Goal: Complete application form

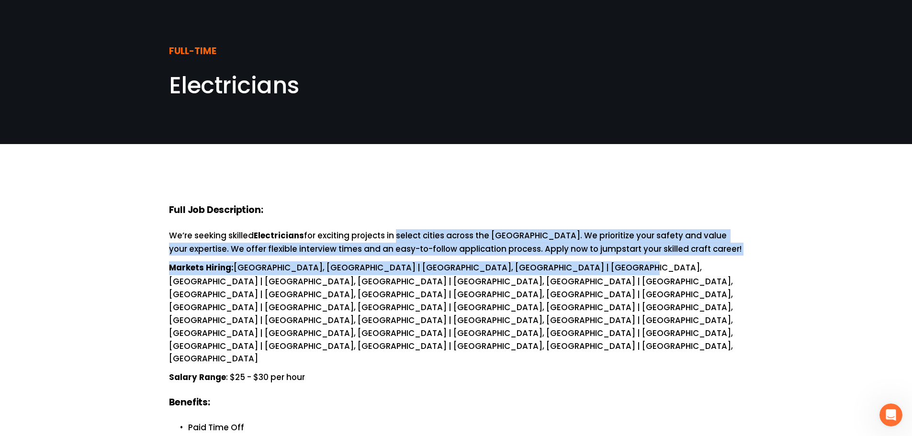
drag, startPoint x: 425, startPoint y: 239, endPoint x: 558, endPoint y: 267, distance: 136.6
click at [558, 267] on p "Markets Hiring: [GEOGRAPHIC_DATA], [GEOGRAPHIC_DATA] | [GEOGRAPHIC_DATA], [GEOG…" at bounding box center [456, 313] width 575 height 104
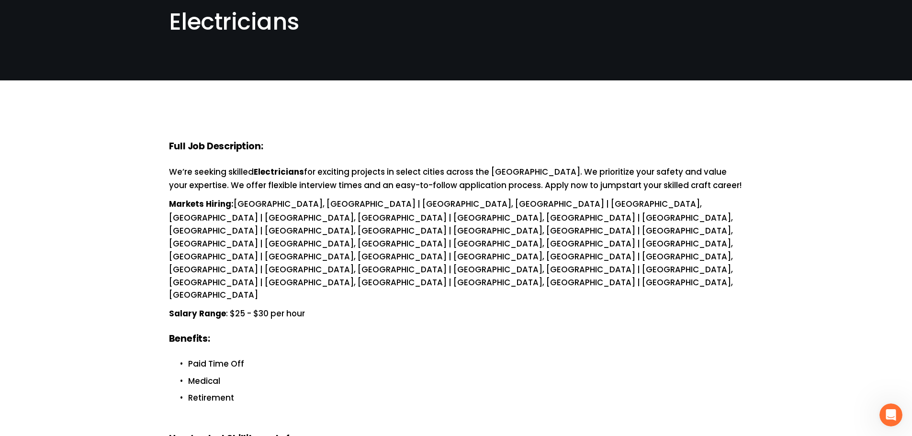
scroll to position [192, 0]
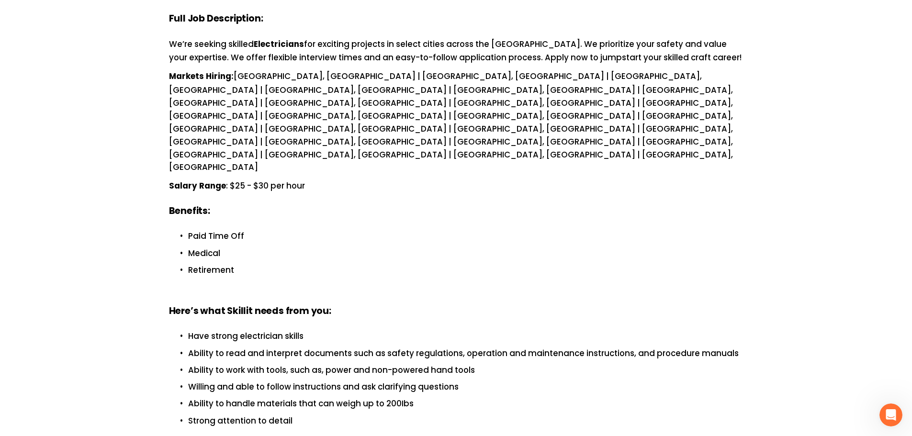
drag, startPoint x: 291, startPoint y: 129, endPoint x: 430, endPoint y: 238, distance: 175.7
click at [430, 238] on div "Full Job Description: We’re seeking skilled Electricians for exciting projects …" at bounding box center [456, 333] width 575 height 643
click at [442, 305] on h4 "Here’s what Skillit needs from you:" at bounding box center [456, 311] width 575 height 13
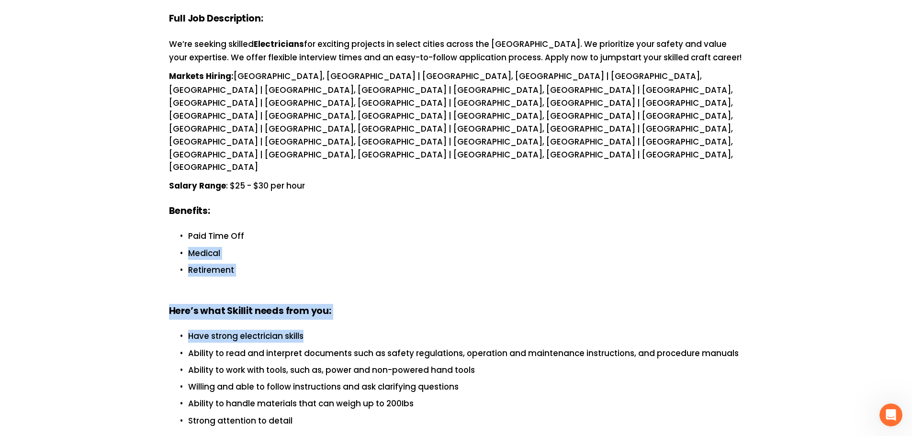
drag, startPoint x: 287, startPoint y: 155, endPoint x: 354, endPoint y: 246, distance: 112.6
click at [387, 260] on div "Full Job Description: We’re seeking skilled Electricians for exciting projects …" at bounding box center [456, 333] width 575 height 643
click at [332, 232] on div "Full Job Description: We’re seeking skilled Electricians for exciting projects …" at bounding box center [456, 333] width 575 height 643
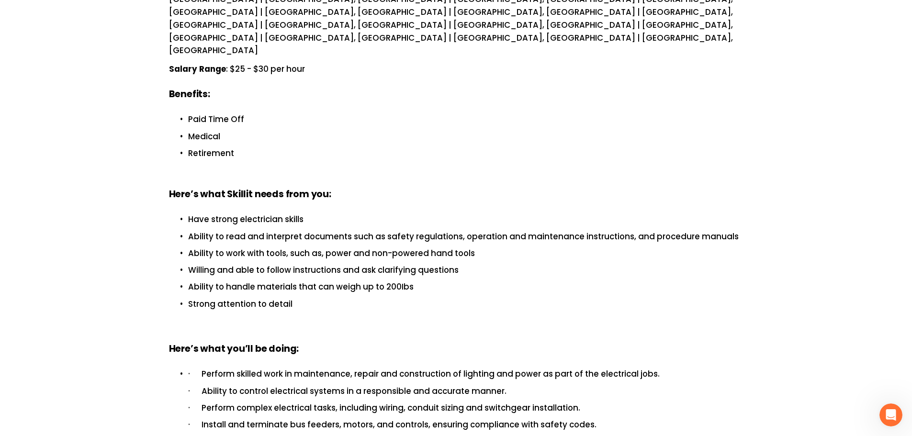
scroll to position [335, 0]
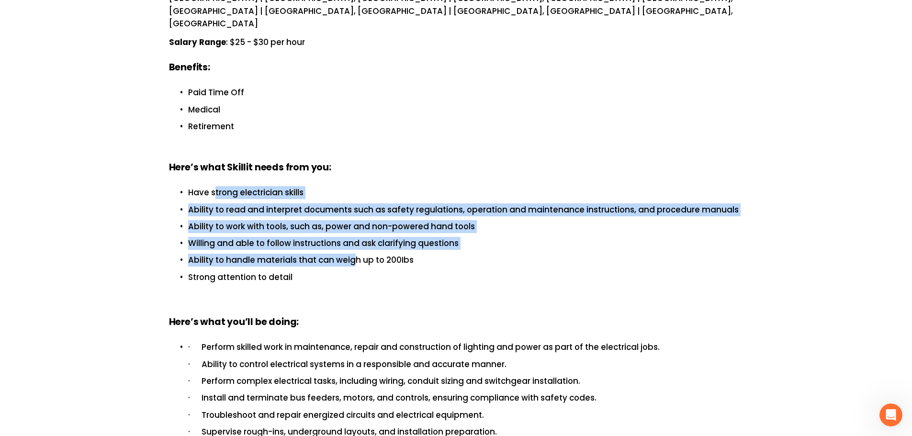
drag, startPoint x: 223, startPoint y: 133, endPoint x: 356, endPoint y: 202, distance: 150.1
click at [354, 195] on ul "Have strong electrician skills Ability to read and interpret documents such as …" at bounding box center [456, 234] width 575 height 97
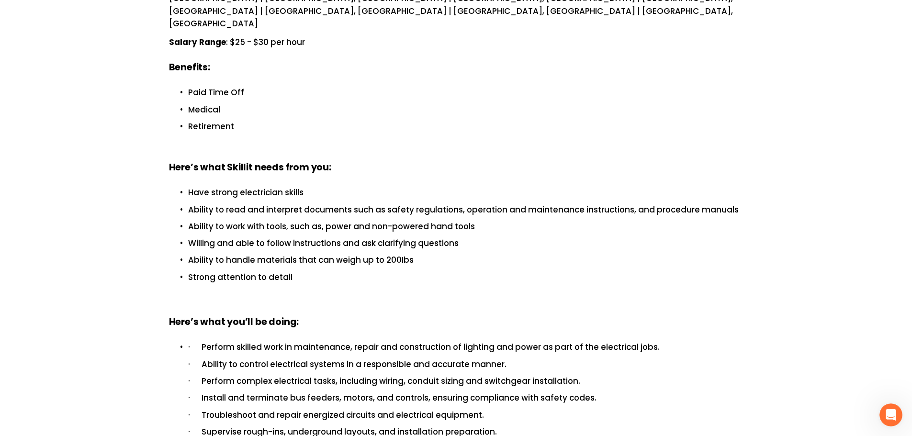
drag, startPoint x: 360, startPoint y: 208, endPoint x: 363, endPoint y: 213, distance: 6.1
click at [361, 271] on p "Strong attention to detail" at bounding box center [465, 277] width 555 height 13
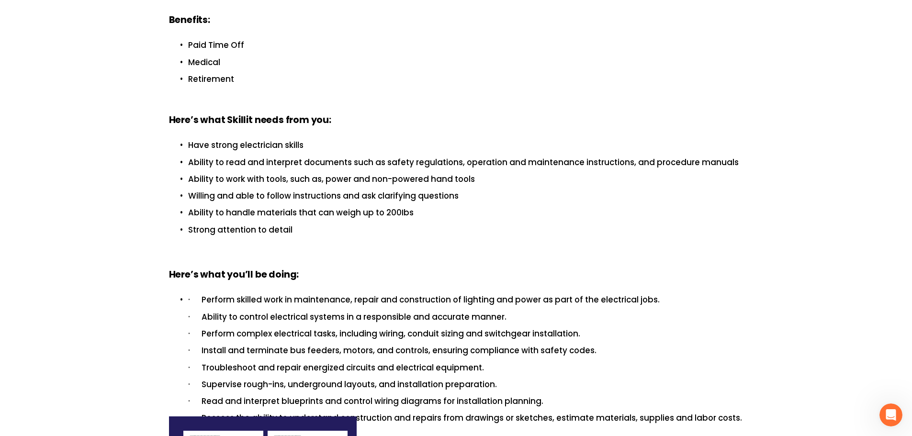
scroll to position [383, 0]
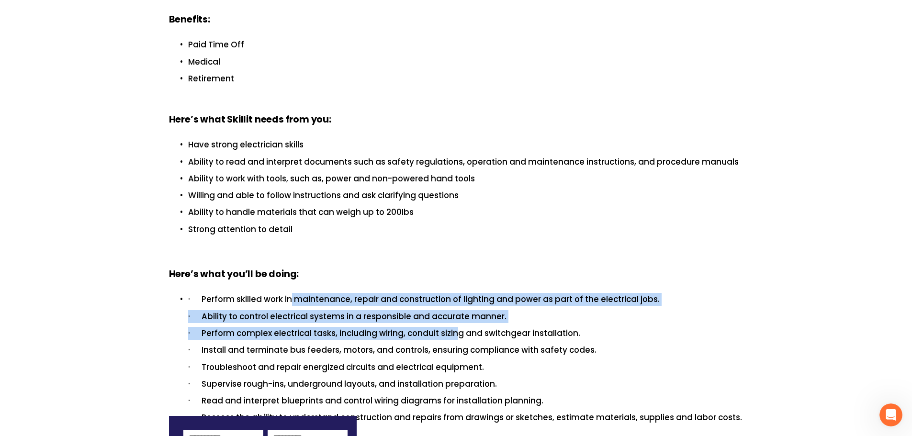
drag, startPoint x: 311, startPoint y: 241, endPoint x: 483, endPoint y: 272, distance: 174.5
click at [466, 293] on li "· Perform skilled work in maintenance, repair and construction of lighting and …" at bounding box center [465, 358] width 555 height 131
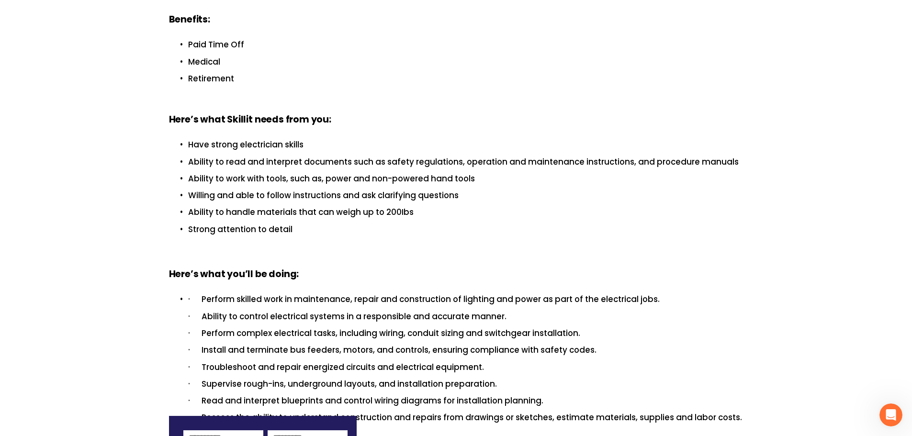
click at [483, 327] on p "· Perform complex electrical tasks, including wiring, conduit sizing and switch…" at bounding box center [465, 333] width 555 height 13
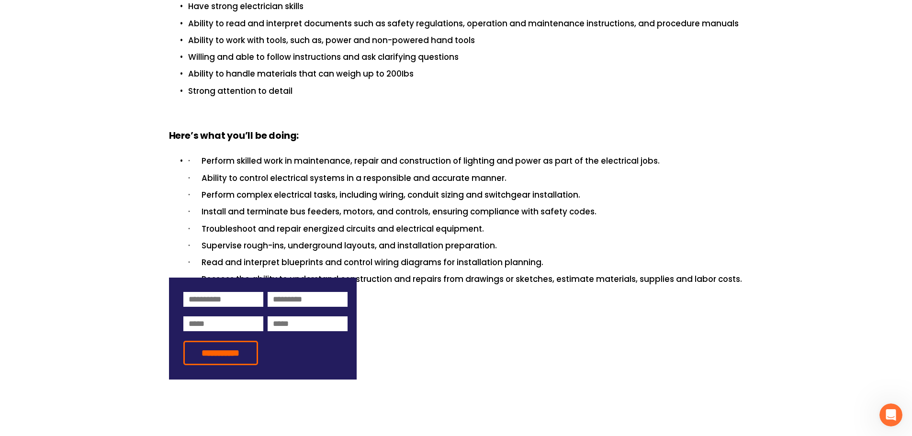
scroll to position [527, 0]
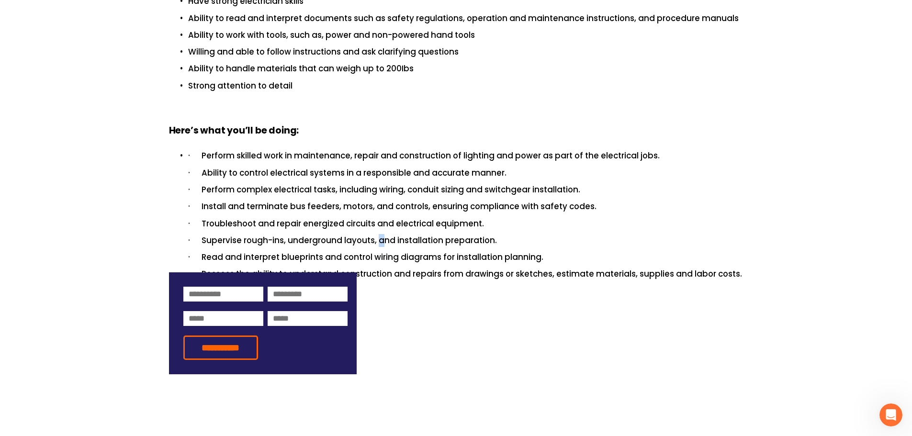
drag, startPoint x: 380, startPoint y: 168, endPoint x: 330, endPoint y: 180, distance: 51.3
click at [367, 172] on li "· Perform skilled work in maintenance, repair and construction of lighting and …" at bounding box center [465, 214] width 555 height 131
drag, startPoint x: 297, startPoint y: 190, endPoint x: 282, endPoint y: 191, distance: 15.4
click at [286, 251] on p "· Read and interpret blueprints and control wiring diagrams for installation pl…" at bounding box center [465, 257] width 555 height 13
click at [261, 251] on p "· Read and interpret blueprints and control wiring diagrams for installation pl…" at bounding box center [465, 257] width 555 height 13
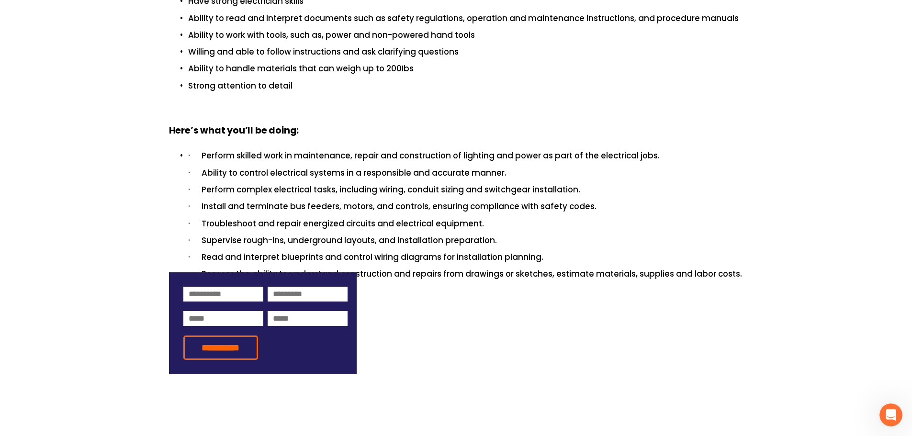
click at [511, 289] on p at bounding box center [456, 295] width 575 height 13
click at [483, 251] on p "· Read and interpret blueprints and control wiring diagrams for installation pl…" at bounding box center [465, 257] width 555 height 13
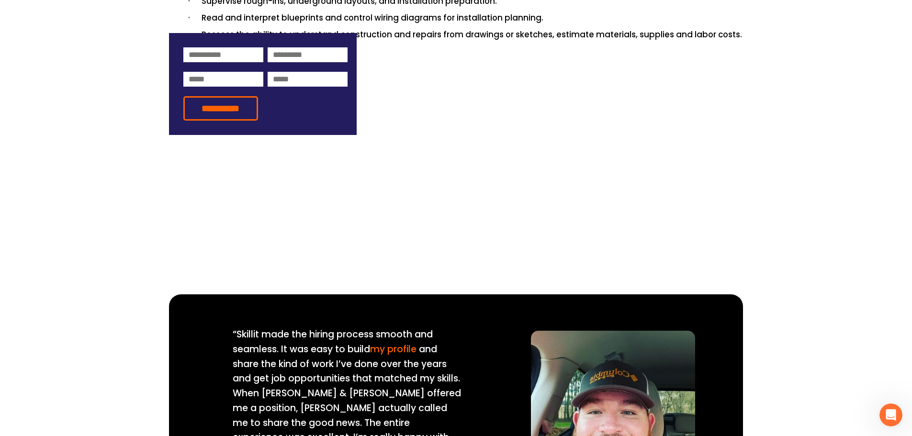
drag, startPoint x: 333, startPoint y: 178, endPoint x: 362, endPoint y: 181, distance: 28.9
click at [606, 277] on div "“Skillit made the hiring process smooth and seamless. It was easy to build my p…" at bounding box center [456, 404] width 912 height 254
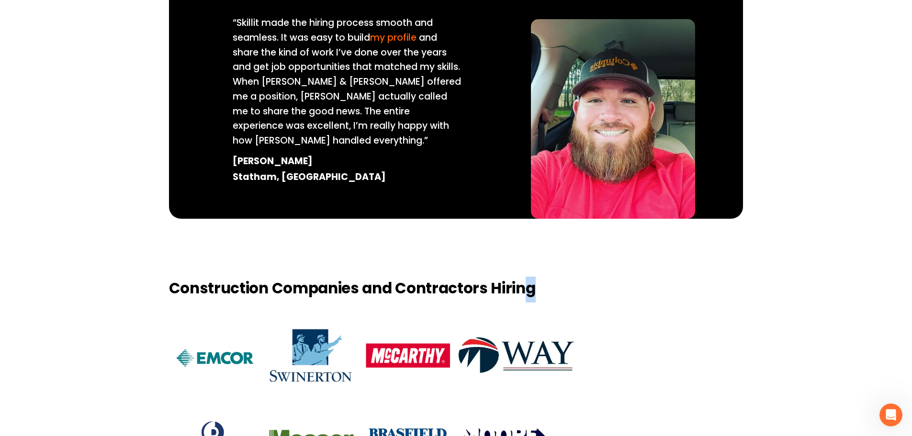
scroll to position [1082, 0]
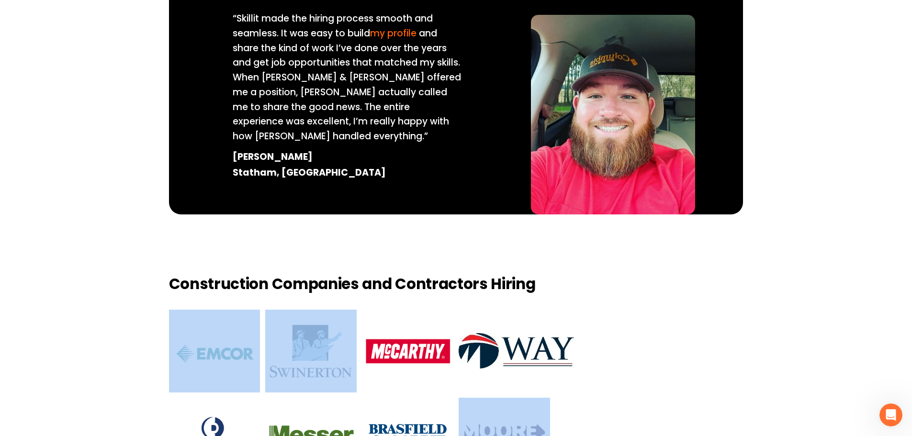
drag, startPoint x: 316, startPoint y: 288, endPoint x: 609, endPoint y: 337, distance: 297.1
click at [609, 337] on div "Construction Companies and Contractors Hiring" at bounding box center [456, 377] width 912 height 206
click at [603, 343] on div "Construction Companies and Contractors Hiring" at bounding box center [456, 377] width 912 height 206
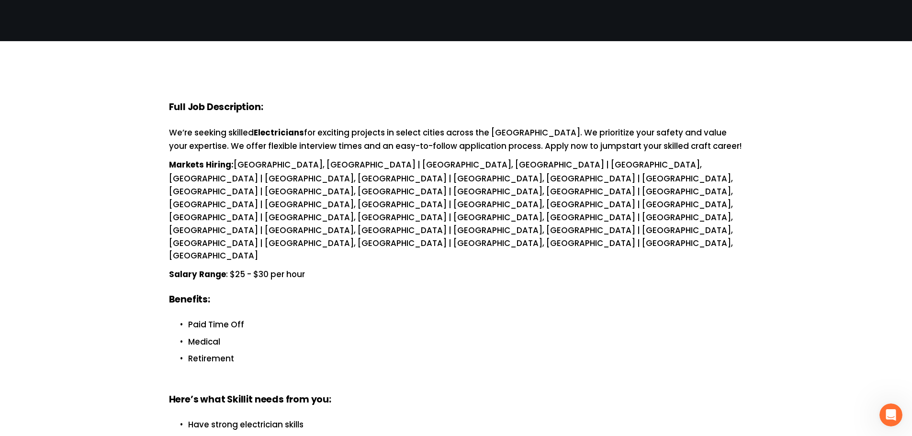
scroll to position [0, 0]
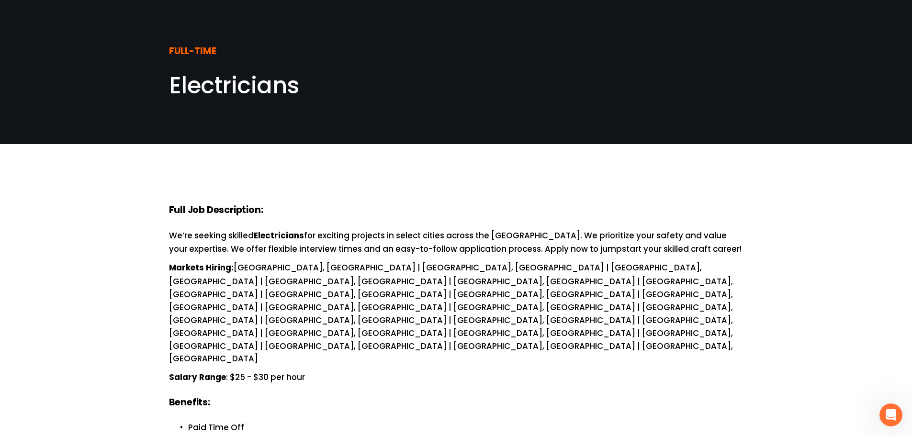
click at [184, 59] on strong "FULL-TIME" at bounding box center [192, 52] width 47 height 16
click at [189, 52] on strong "FULL-TIME" at bounding box center [192, 52] width 47 height 16
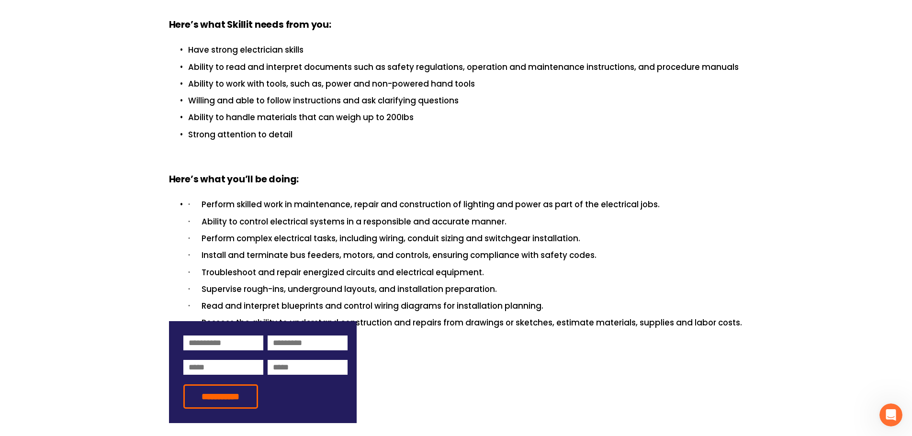
scroll to position [479, 0]
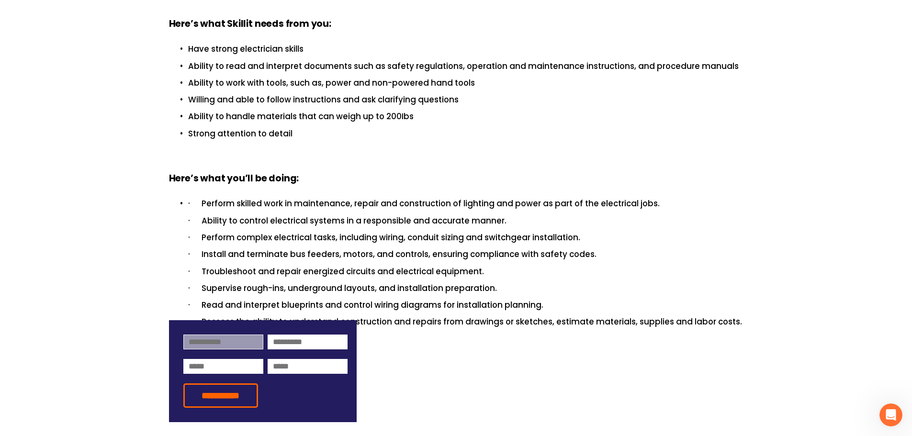
click at [203, 335] on input at bounding box center [223, 342] width 80 height 15
type input "********"
type input "**********"
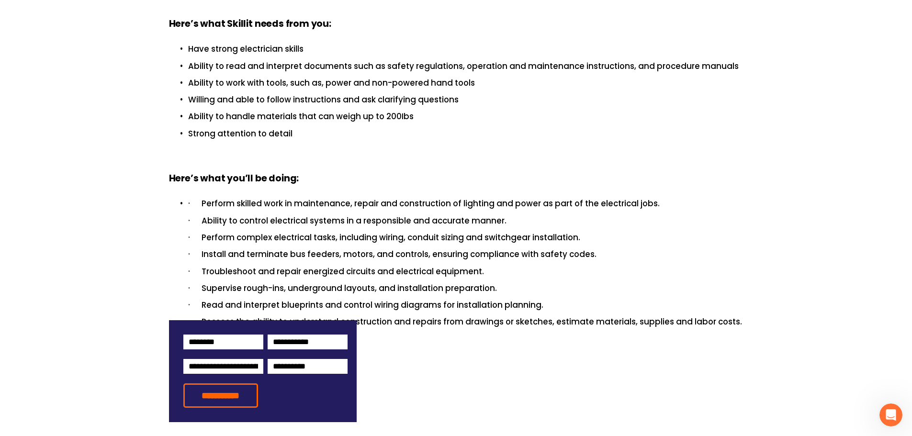
click at [493, 290] on div "Full Job Description: We’re seeking skilled Electricians for exciting projects …" at bounding box center [456, 46] width 575 height 643
click at [204, 320] on form "**********" at bounding box center [263, 371] width 188 height 102
drag, startPoint x: 391, startPoint y: 199, endPoint x: 416, endPoint y: 193, distance: 25.1
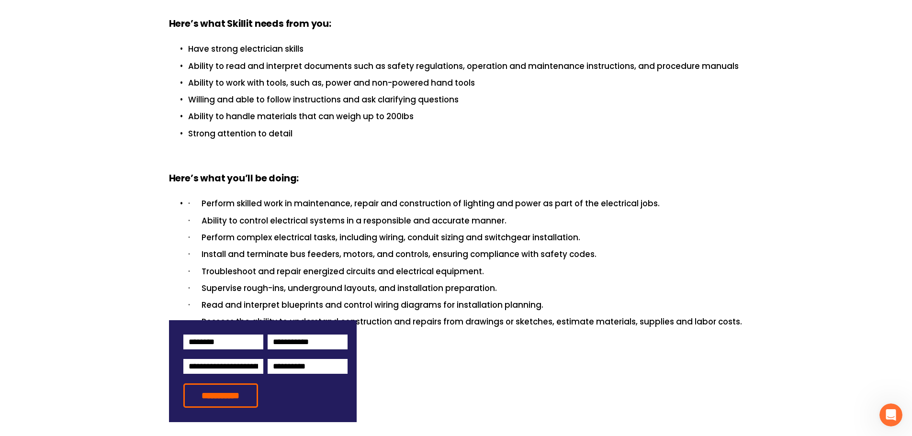
click at [392, 199] on li "· Perform skilled work in maintenance, repair and construction of lighting and …" at bounding box center [465, 262] width 555 height 131
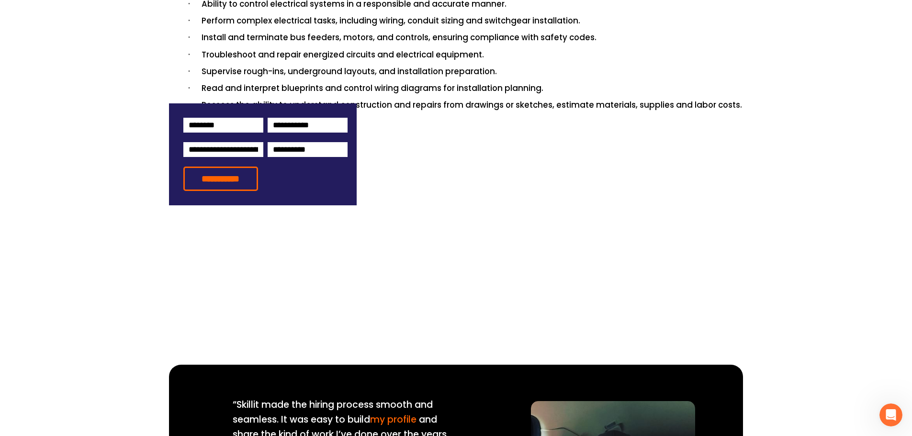
scroll to position [603, 0]
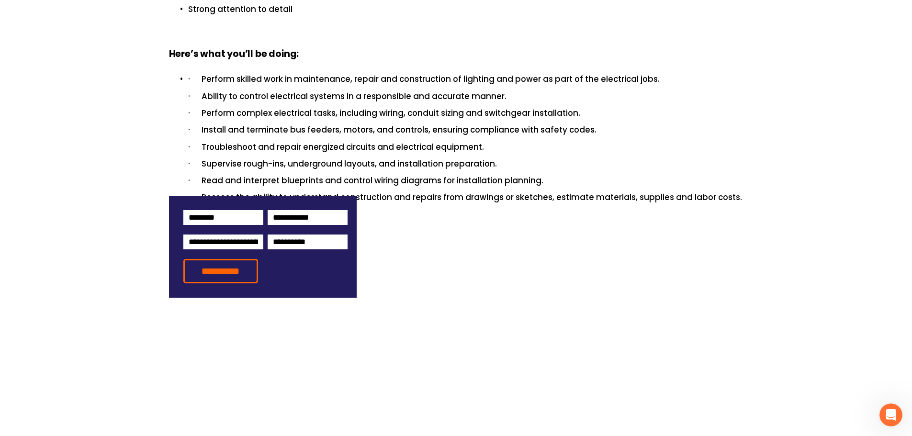
drag, startPoint x: 422, startPoint y: 308, endPoint x: 334, endPoint y: 367, distance: 106.0
click at [350, 368] on article "FULL-TIME Electricians Full Job Description: We’re seeking skilled Electricians…" at bounding box center [456, 193] width 912 height 1593
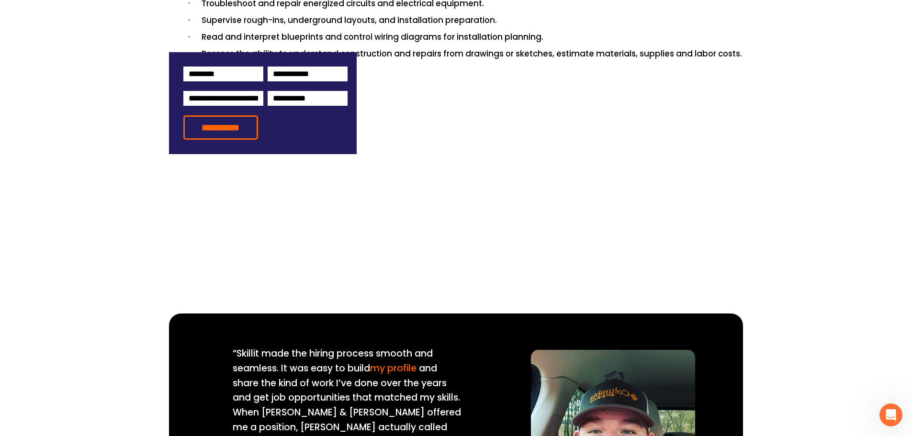
click at [327, 362] on span "and share the kind of work I’ve done over the years and get job opportunities t…" at bounding box center [348, 420] width 231 height 116
drag, startPoint x: 312, startPoint y: 351, endPoint x: 353, endPoint y: 339, distance: 42.9
click at [312, 362] on span "and share the kind of work I’ve done over the years and get job opportunities t…" at bounding box center [348, 420] width 231 height 116
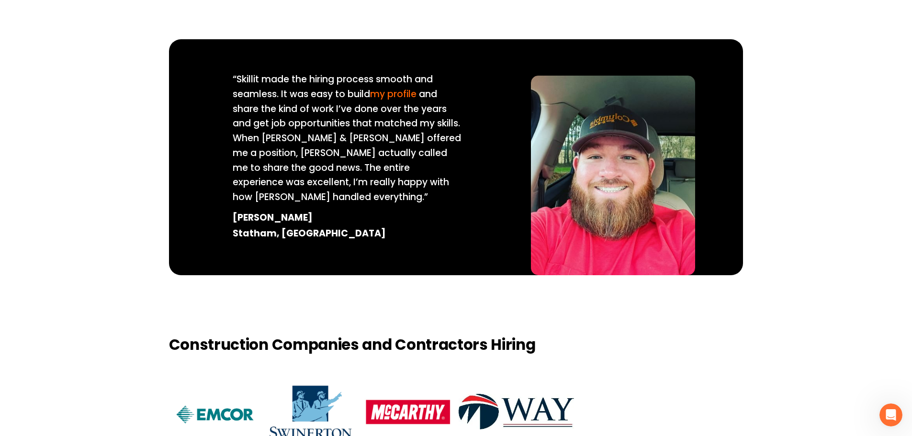
scroll to position [1034, 0]
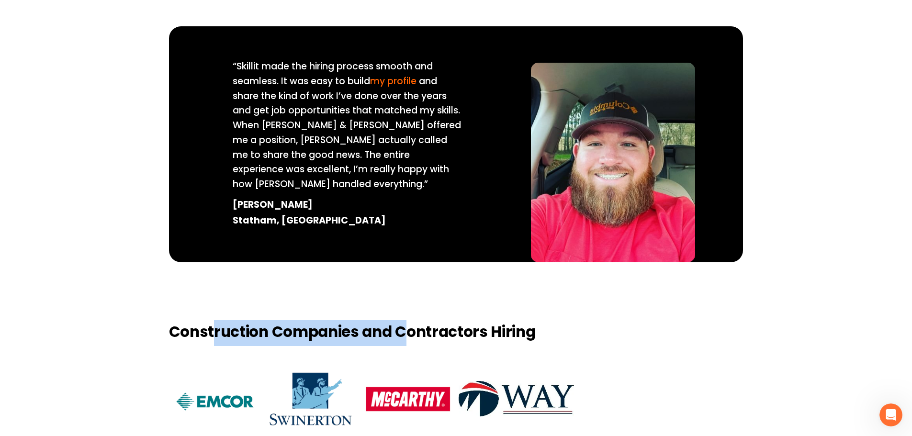
click at [554, 322] on h2 "Construction Companies and Contractors Hiring" at bounding box center [456, 332] width 575 height 21
click at [600, 322] on h2 "Construction Companies and Contractors Hiring" at bounding box center [456, 332] width 575 height 21
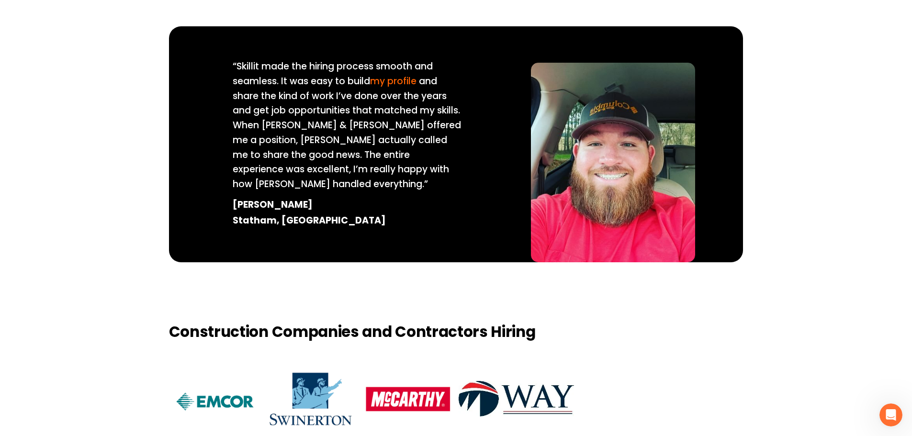
click at [566, 322] on div "Construction Companies and Contractors Hiring" at bounding box center [456, 425] width 912 height 206
click at [558, 381] on div at bounding box center [516, 398] width 115 height 35
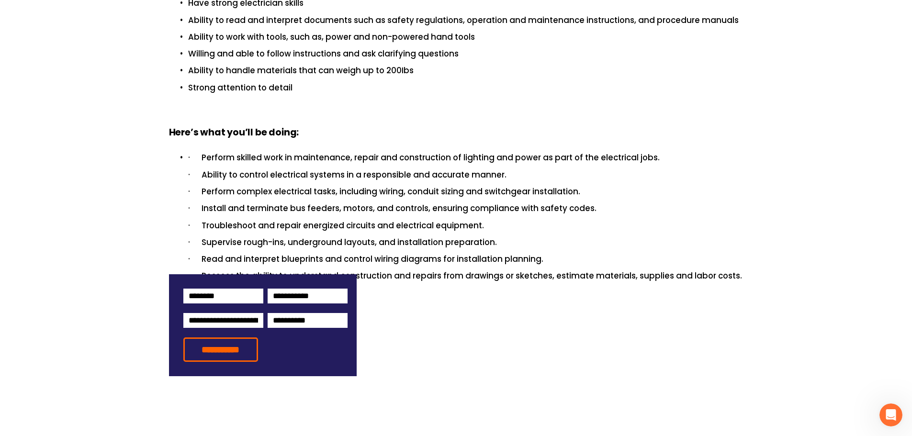
scroll to position [508, 0]
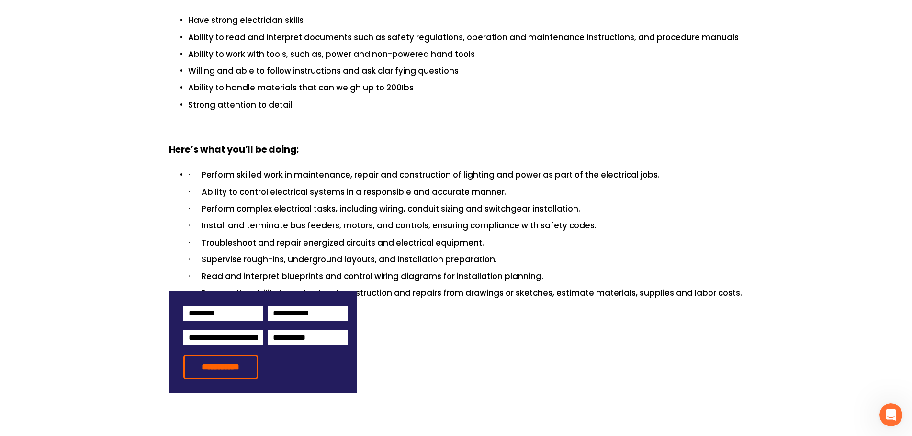
click at [233, 355] on input "**********" at bounding box center [220, 367] width 75 height 24
